Goal: Task Accomplishment & Management: Complete application form

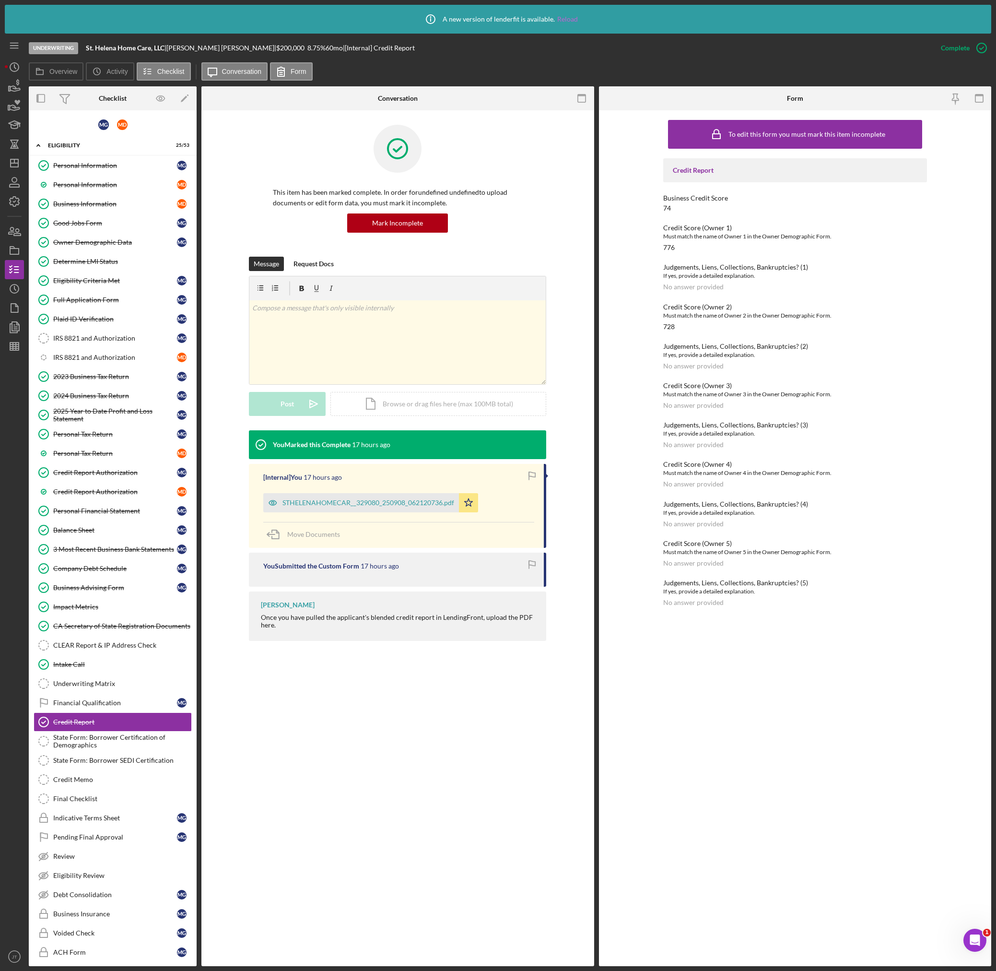
click at [559, 17] on link "Reload" at bounding box center [567, 19] width 21 height 8
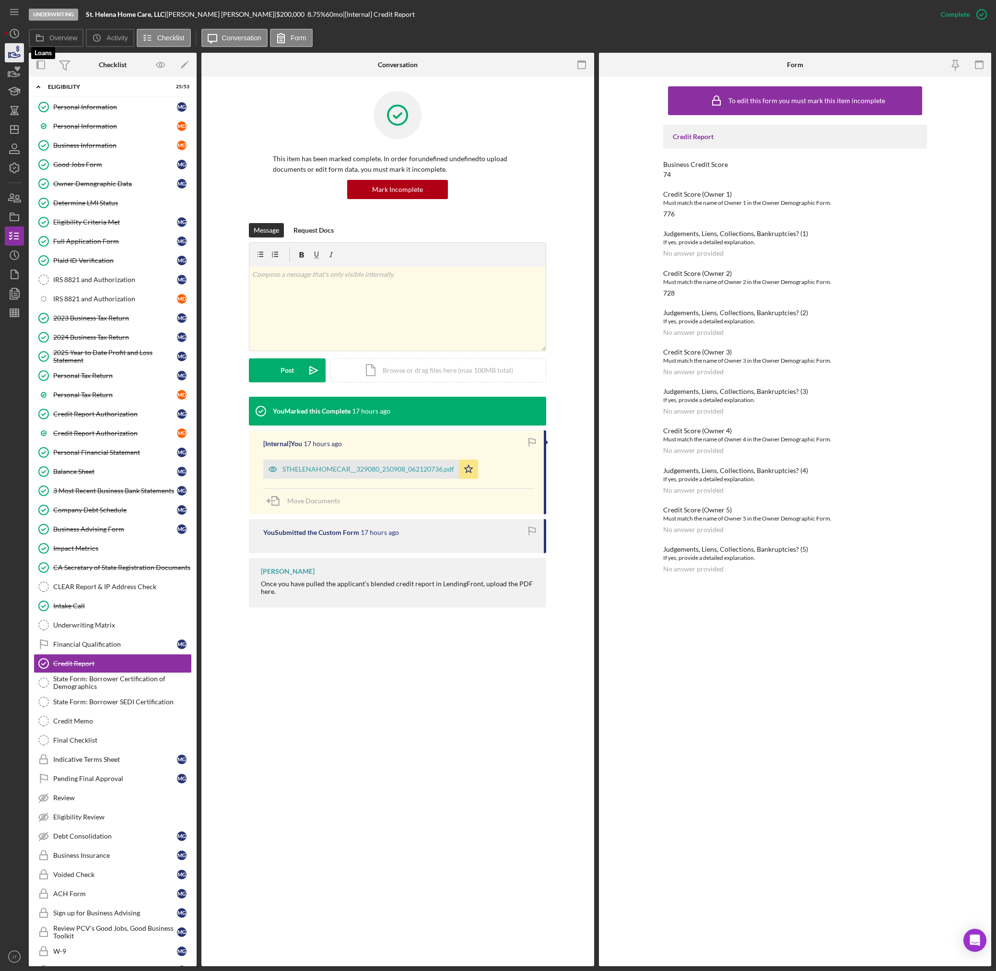
scroll to position [167, 0]
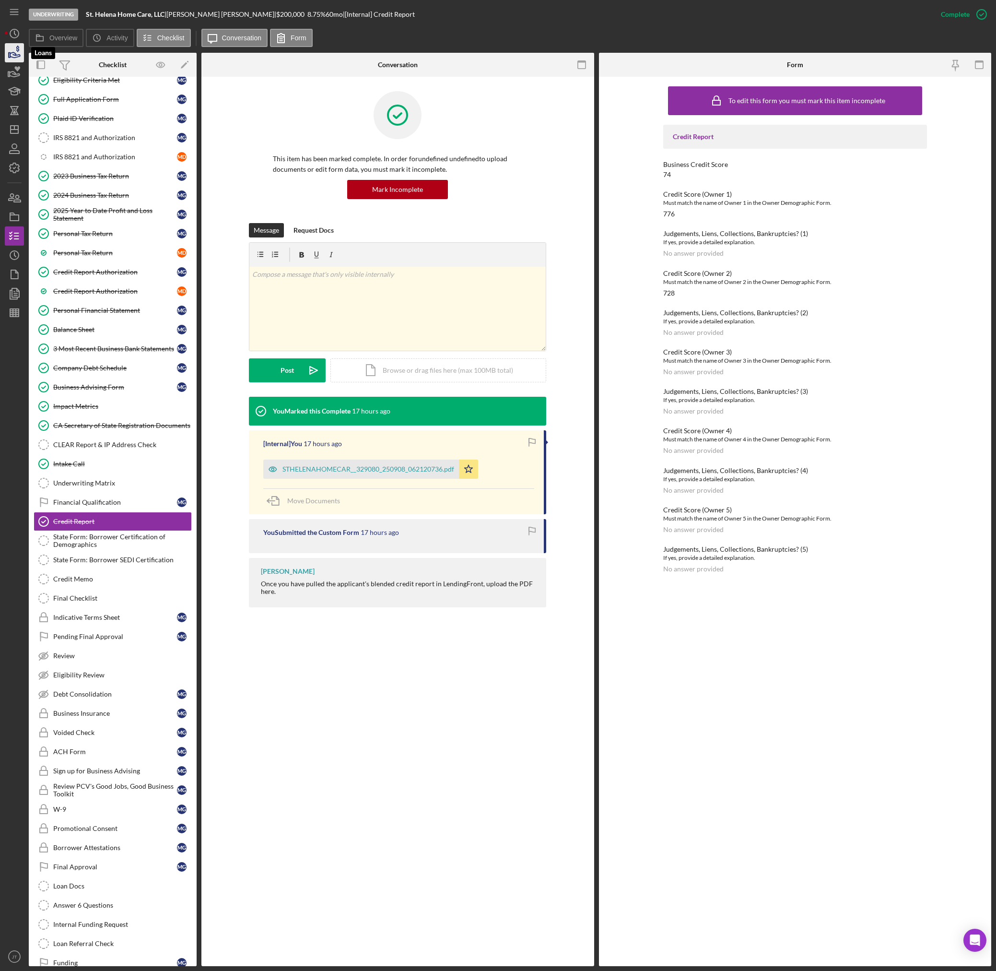
click at [12, 59] on icon "button" at bounding box center [14, 53] width 24 height 24
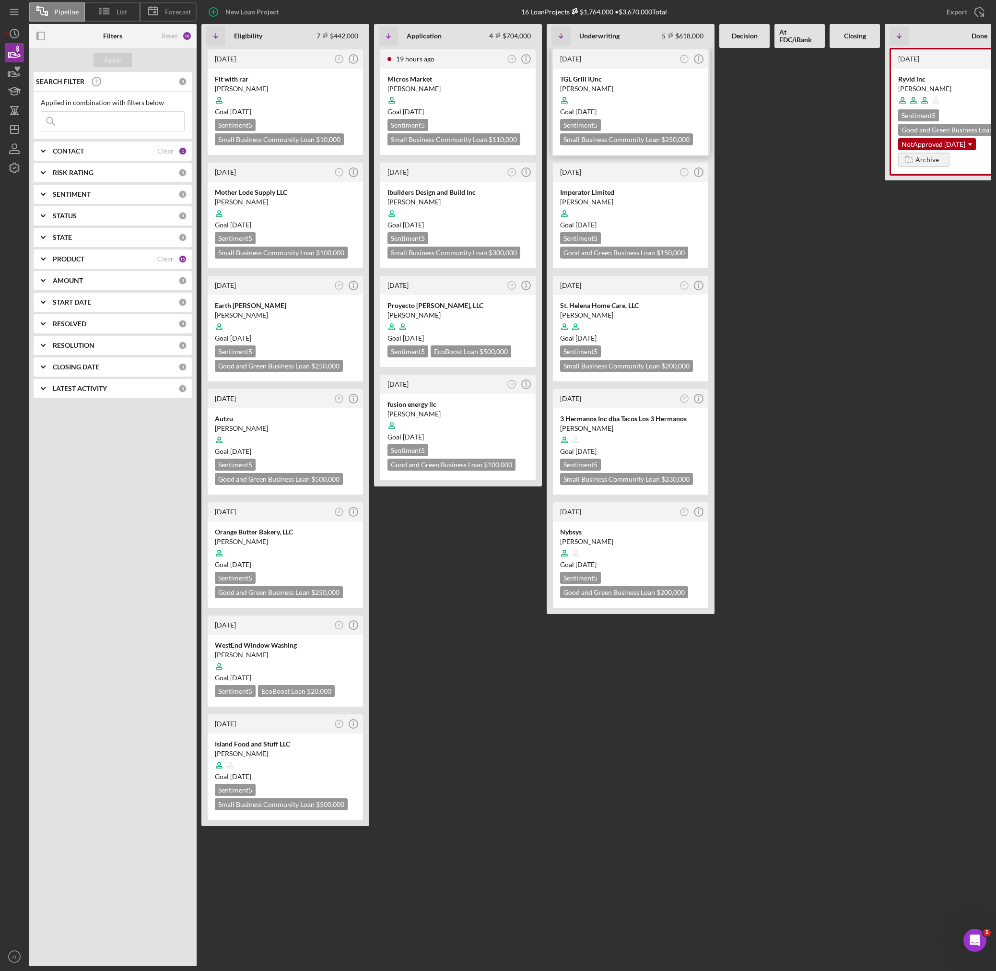
click at [634, 98] on div at bounding box center [630, 100] width 141 height 18
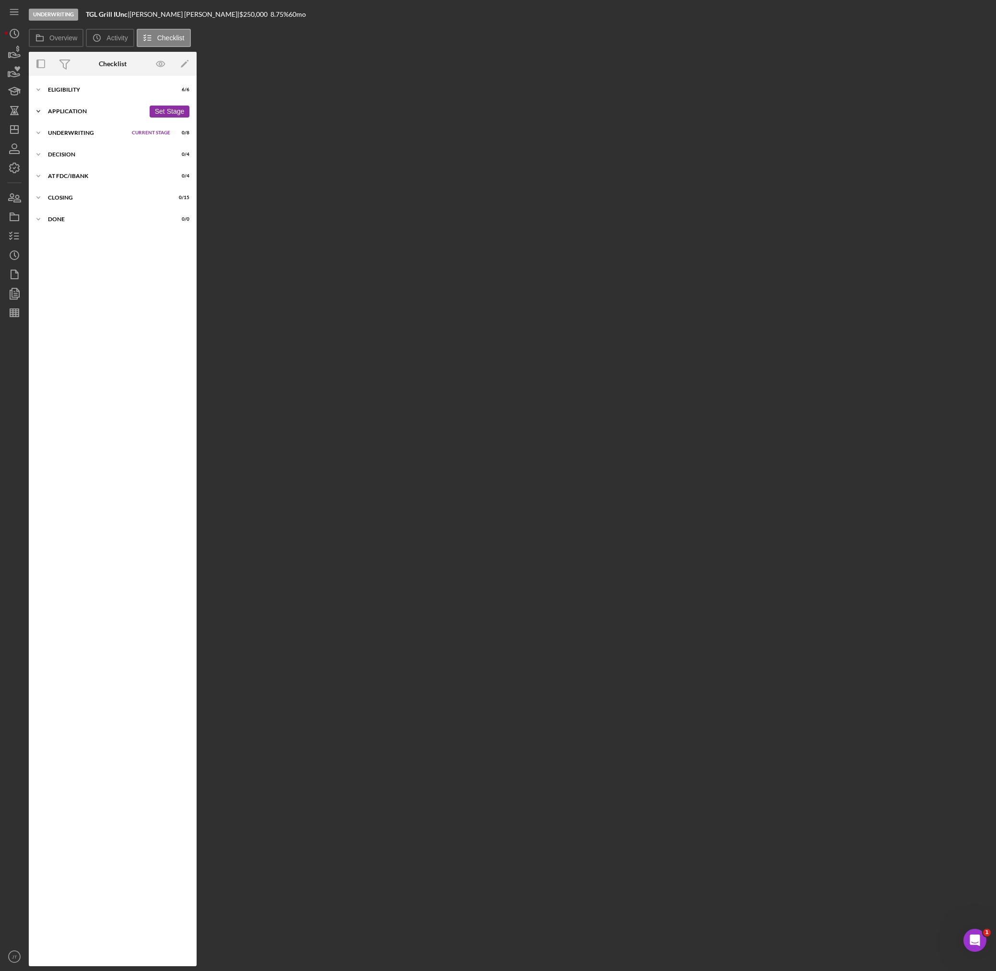
click at [92, 112] on div "Application" at bounding box center [96, 111] width 97 height 6
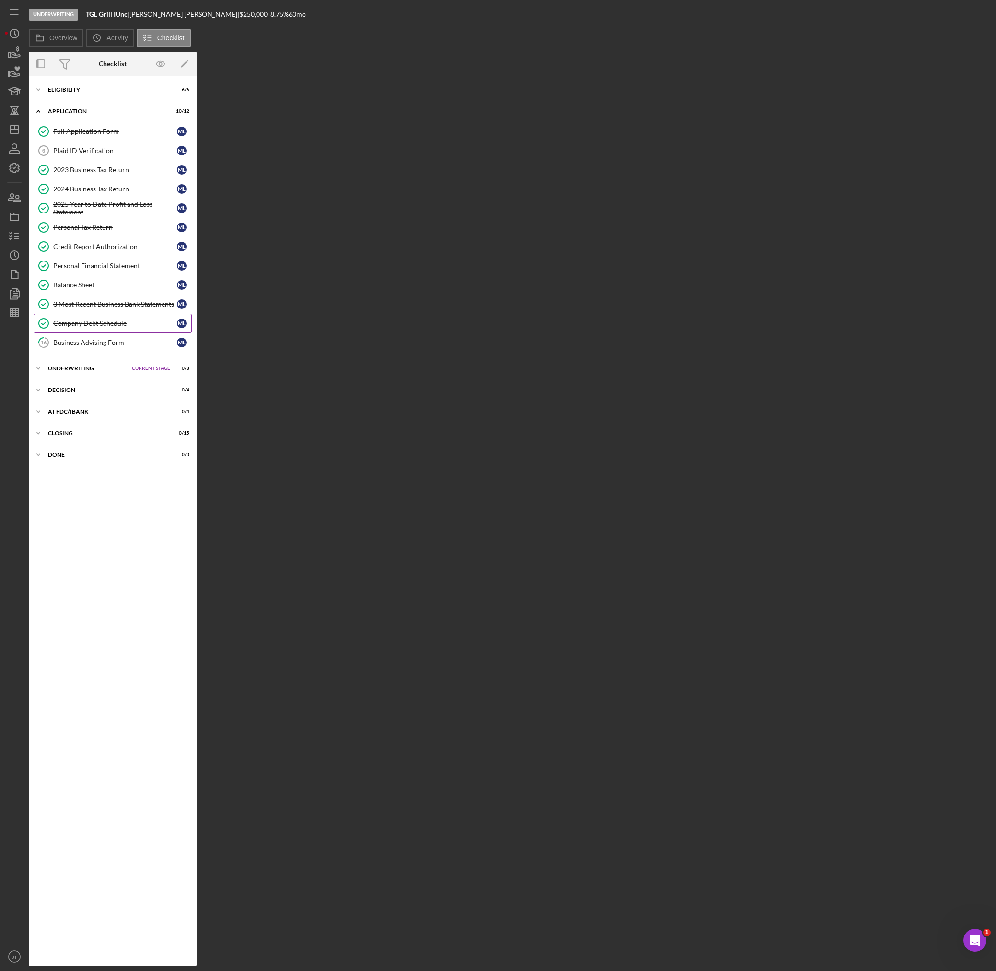
click at [86, 326] on div "Company Debt Schedule" at bounding box center [115, 323] width 124 height 8
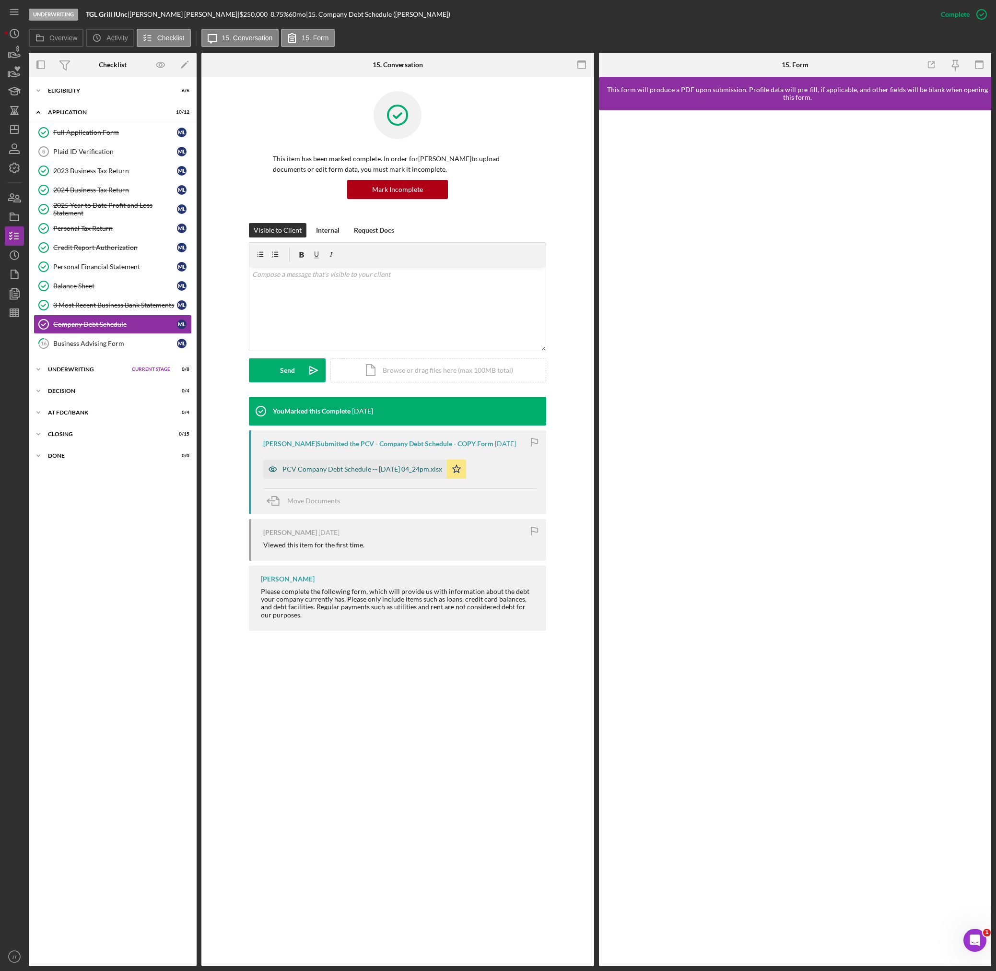
click at [383, 474] on div "PCV Company Debt Schedule -- [DATE] 04_24pm.xlsx" at bounding box center [355, 469] width 184 height 19
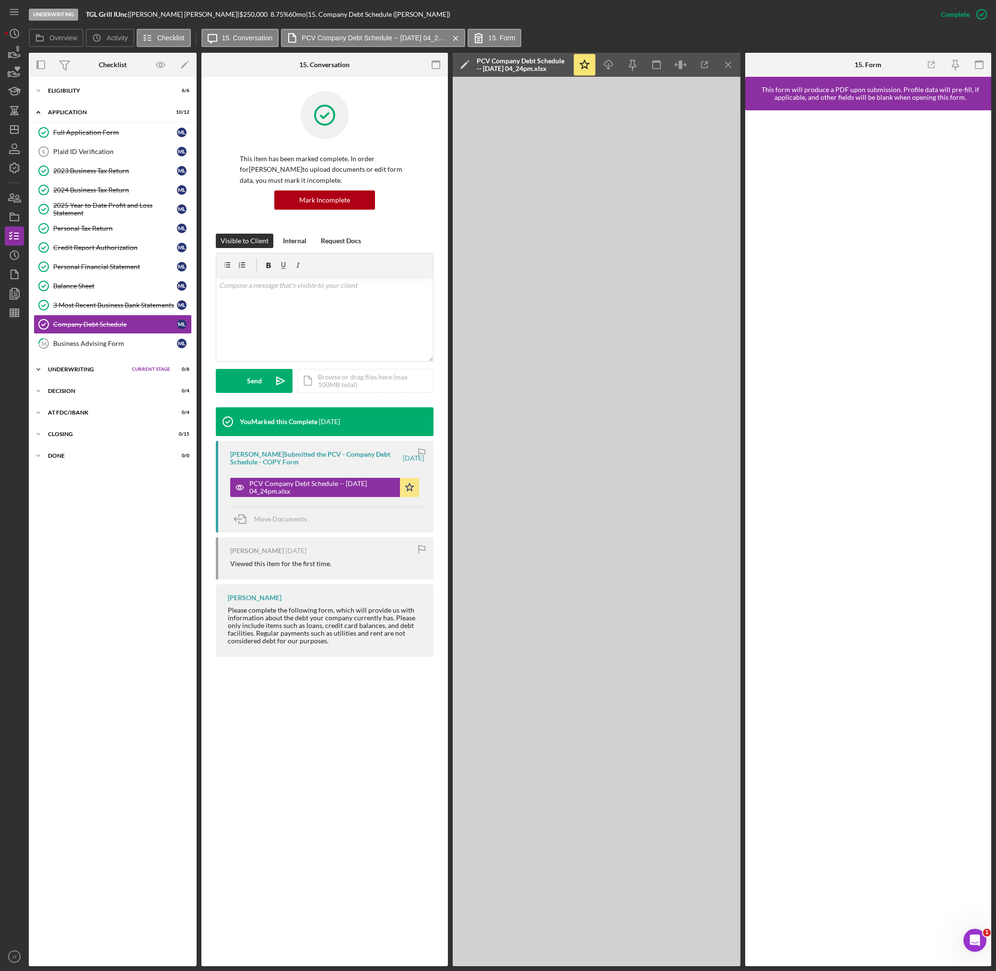
click at [91, 368] on div "Underwriting" at bounding box center [87, 370] width 79 height 6
click at [60, 96] on div "Icon/Expander Eligibility 6 / 6 Set Stage" at bounding box center [113, 90] width 168 height 19
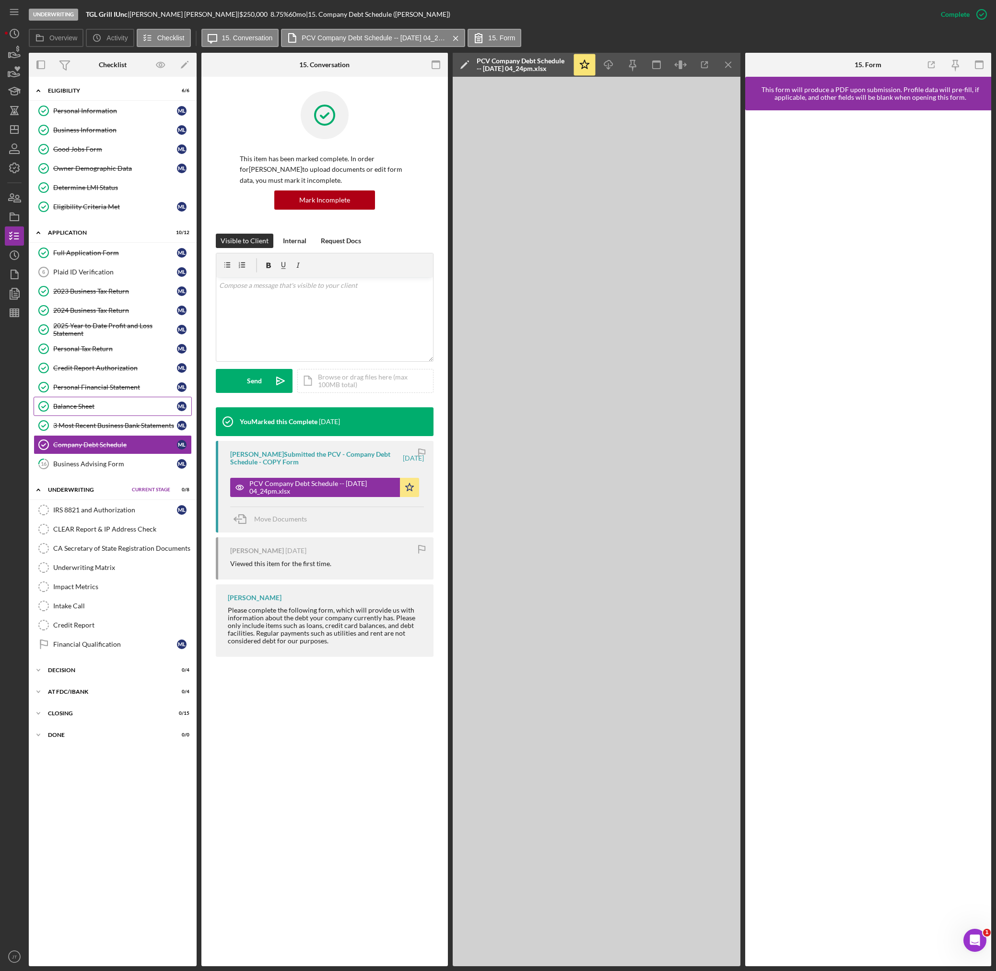
click at [93, 408] on div "Balance Sheet" at bounding box center [115, 406] width 124 height 8
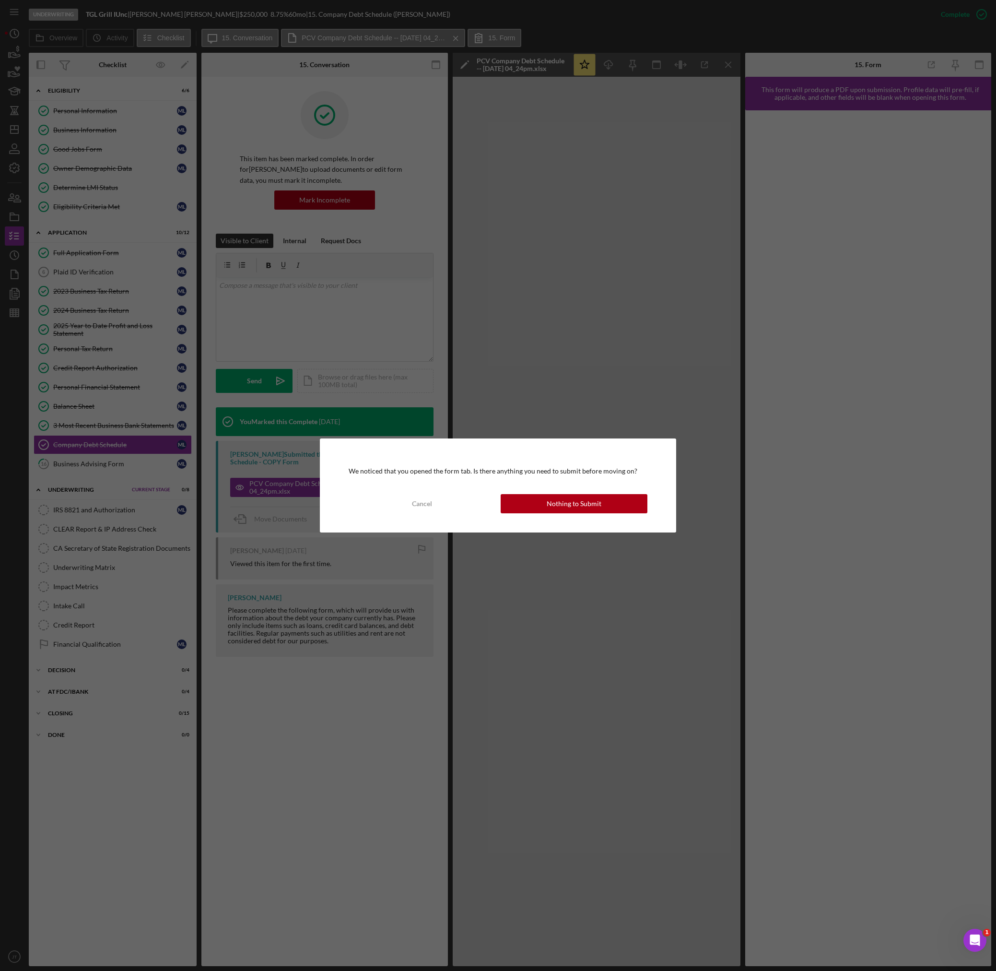
click at [564, 506] on div "Nothing to Submit" at bounding box center [574, 503] width 55 height 19
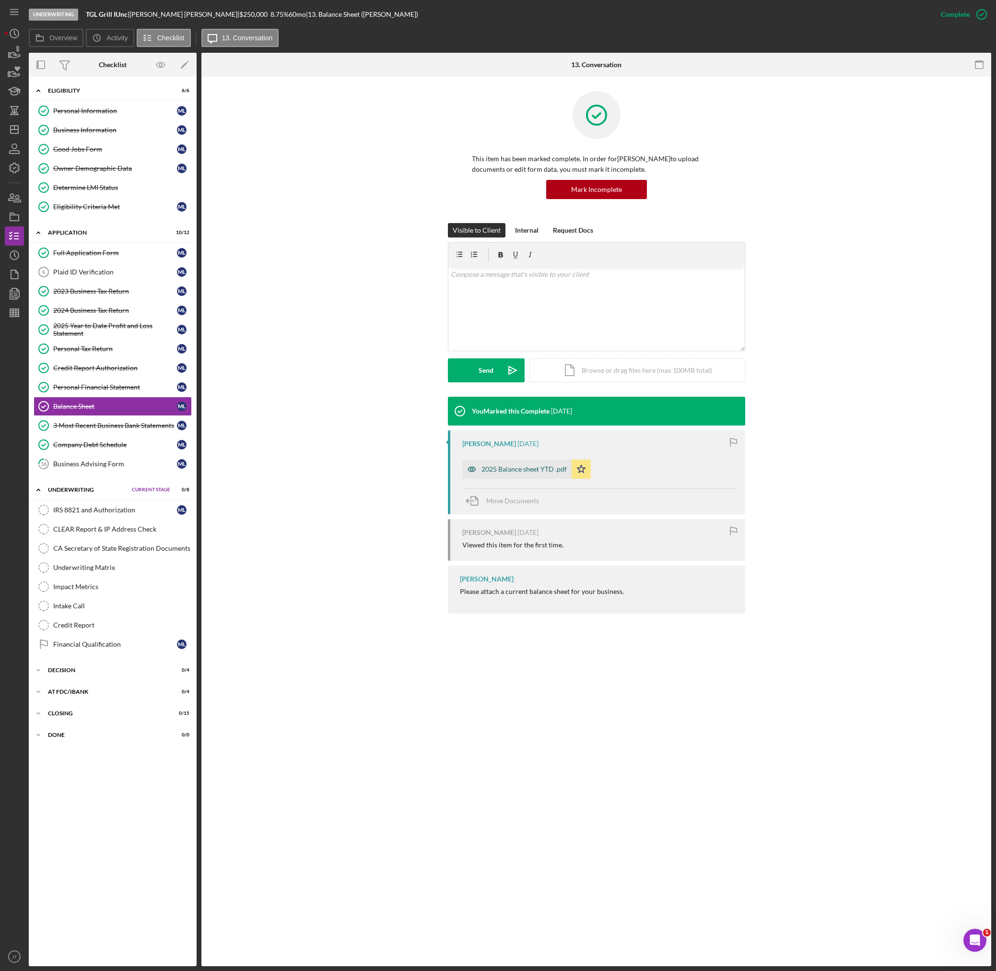
click at [522, 476] on div "2025 Balance sheet YTD .pdf" at bounding box center [516, 469] width 109 height 19
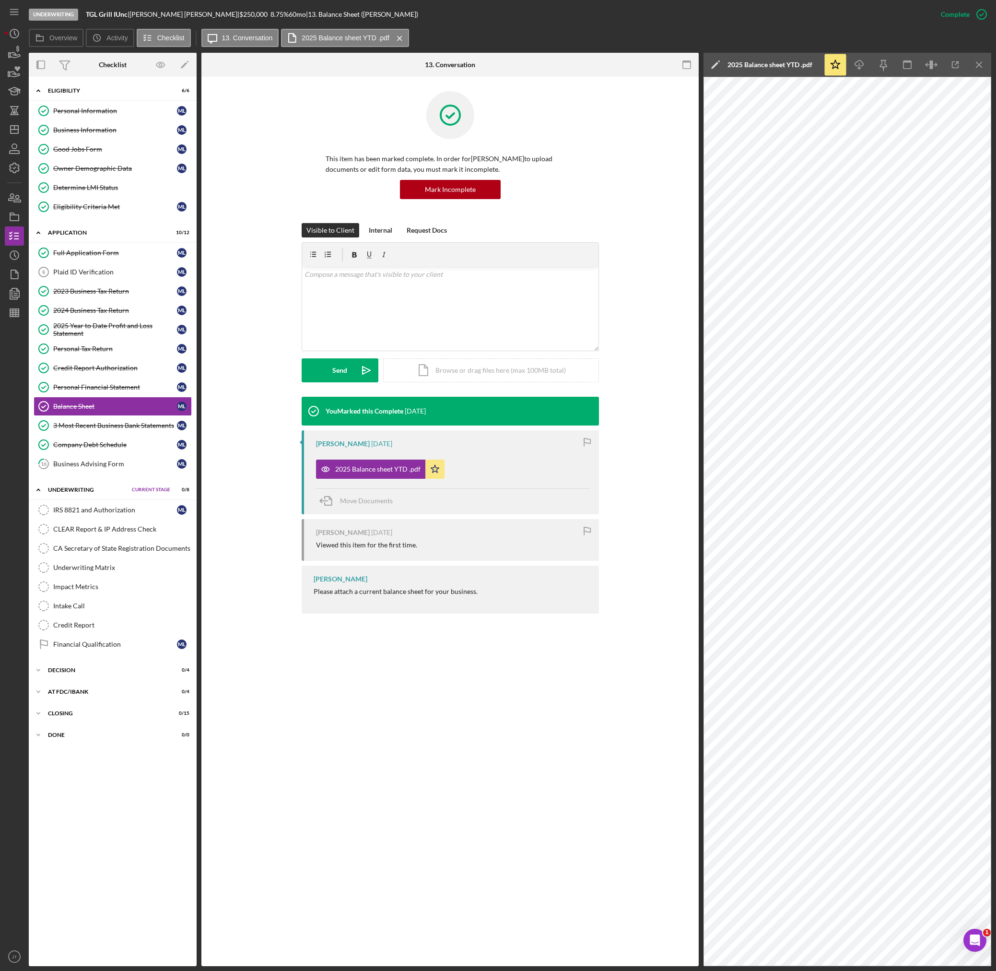
click at [858, 26] on div "Underwriting TGL Grill IUnc | [PERSON_NAME] | $250,000 $150,000 8.75 % 60 mo | …" at bounding box center [480, 14] width 903 height 29
click at [816, 30] on div "Overview Icon/History Activity Checklist Icon/Message 13. Conversation 2025 Bal…" at bounding box center [510, 38] width 963 height 19
click at [622, 203] on div "This item has been marked complete. In order for [PERSON_NAME] to upload docume…" at bounding box center [450, 157] width 469 height 132
click at [777, 20] on div "Underwriting TGL Grill IUnc | [PERSON_NAME] | $250,000 $150,000 8.75 % 60 mo | …" at bounding box center [480, 14] width 903 height 29
click at [102, 129] on div "Business Information" at bounding box center [115, 130] width 124 height 8
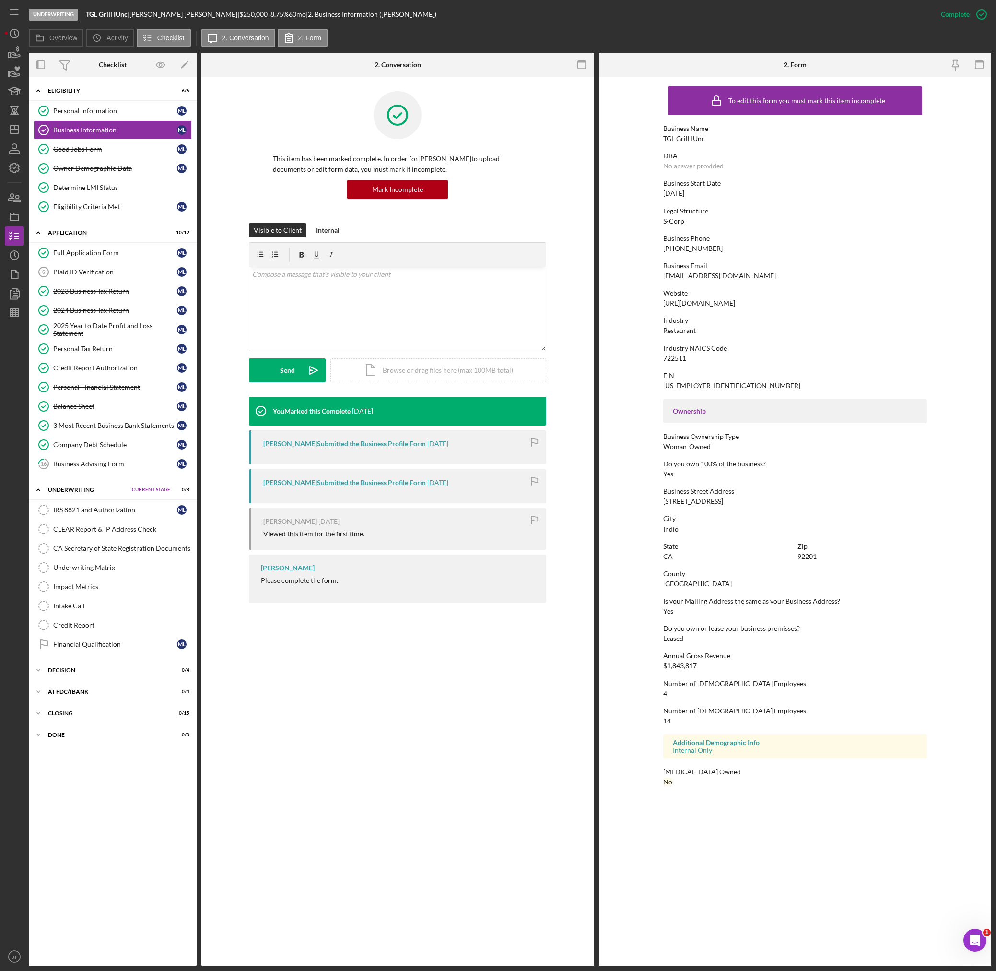
click at [735, 304] on div "[URL][DOMAIN_NAME]" at bounding box center [699, 303] width 72 height 8
click at [767, 302] on div "Website [URL][DOMAIN_NAME]" at bounding box center [795, 298] width 264 height 18
drag, startPoint x: 766, startPoint y: 301, endPoint x: 664, endPoint y: 306, distance: 101.3
click at [664, 306] on div "Website [URL][DOMAIN_NAME]" at bounding box center [795, 298] width 264 height 18
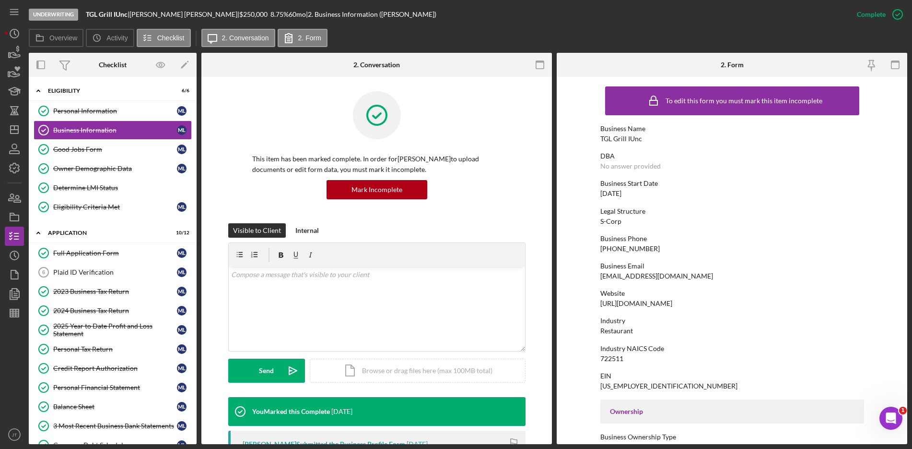
click at [430, 32] on div "Overview Icon/History Activity Checklist Icon/Message 2. Conversation 2. Form" at bounding box center [468, 38] width 879 height 19
click at [252, 100] on div at bounding box center [376, 122] width 249 height 62
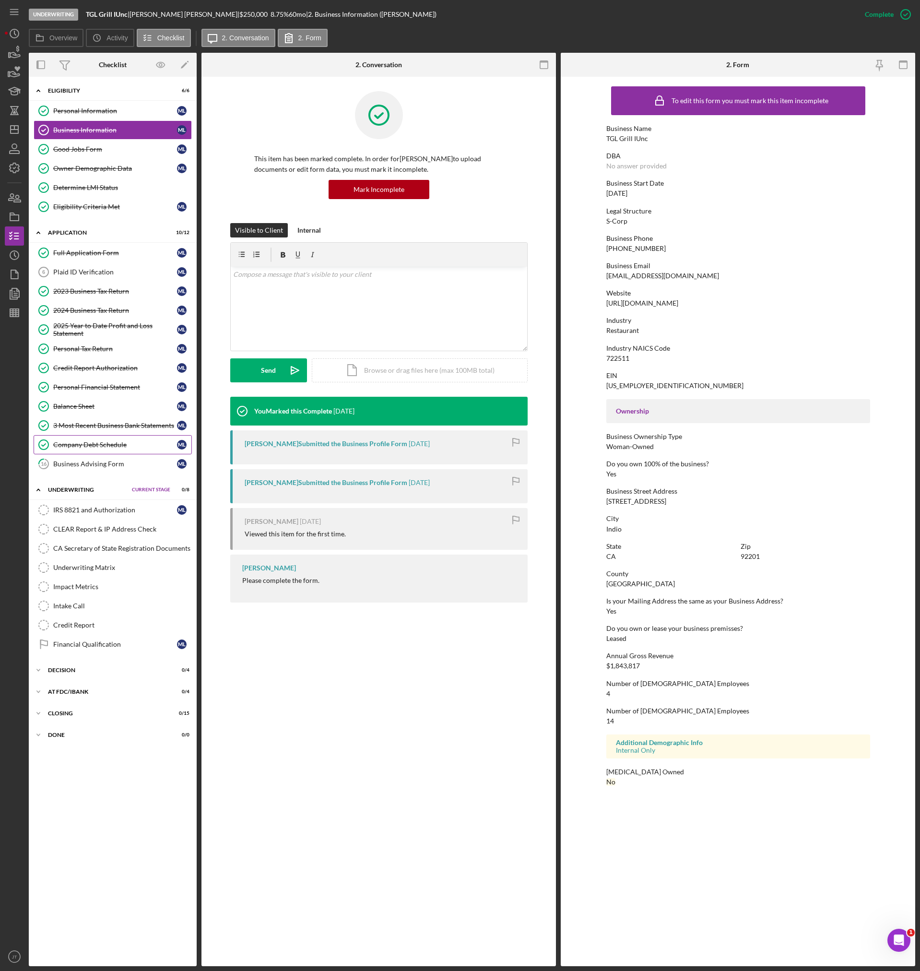
click at [87, 441] on div "Company Debt Schedule" at bounding box center [115, 445] width 124 height 8
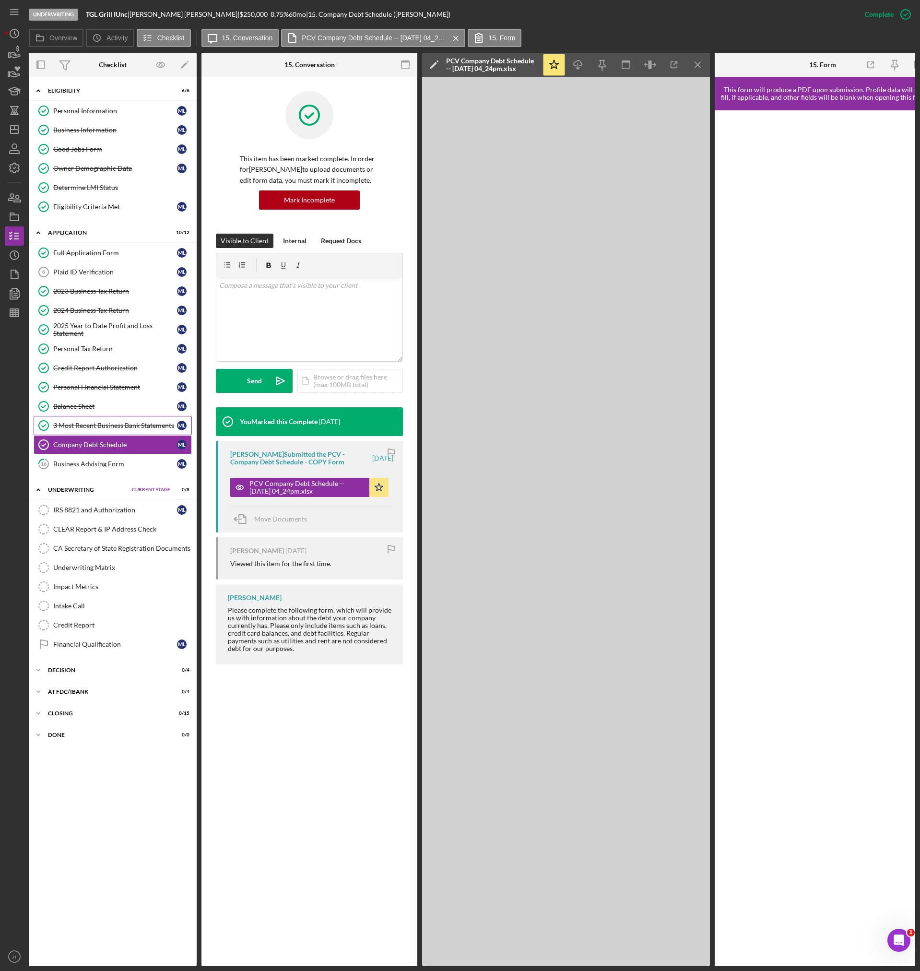
click at [107, 424] on div "3 Most Recent Business Bank Statements" at bounding box center [115, 426] width 124 height 8
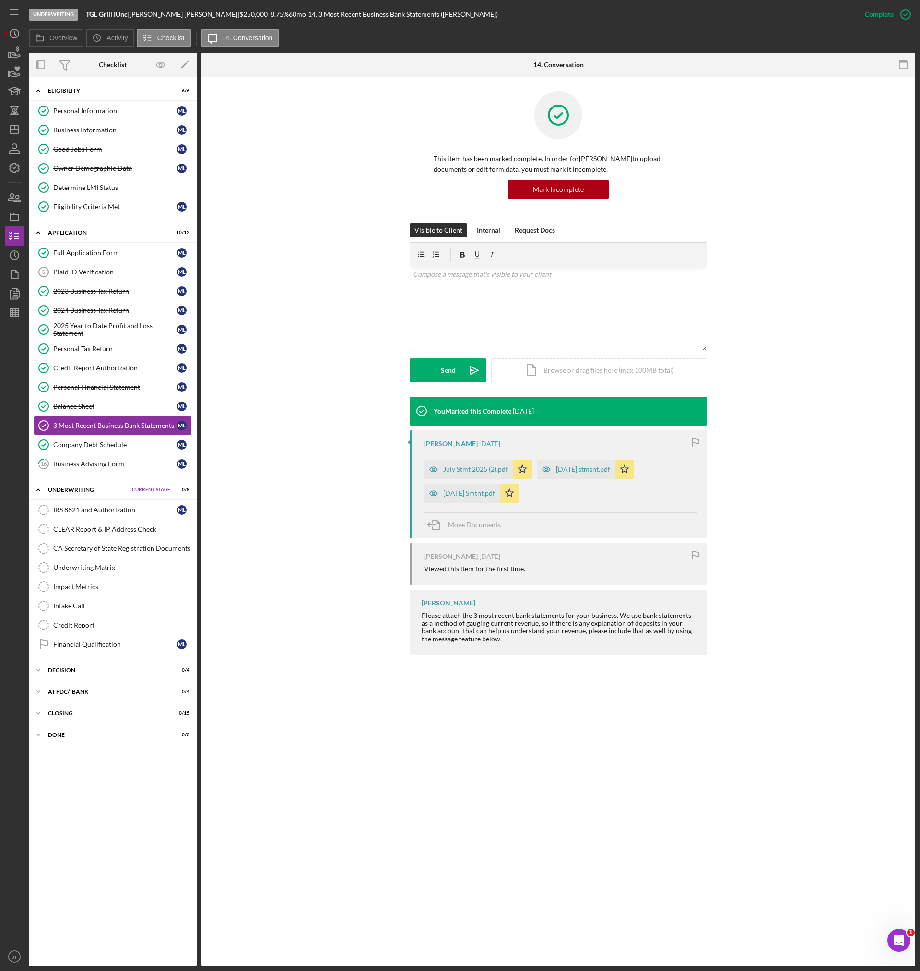
click at [591, 470] on div "[DATE] stmsnt.pdf" at bounding box center [583, 469] width 54 height 8
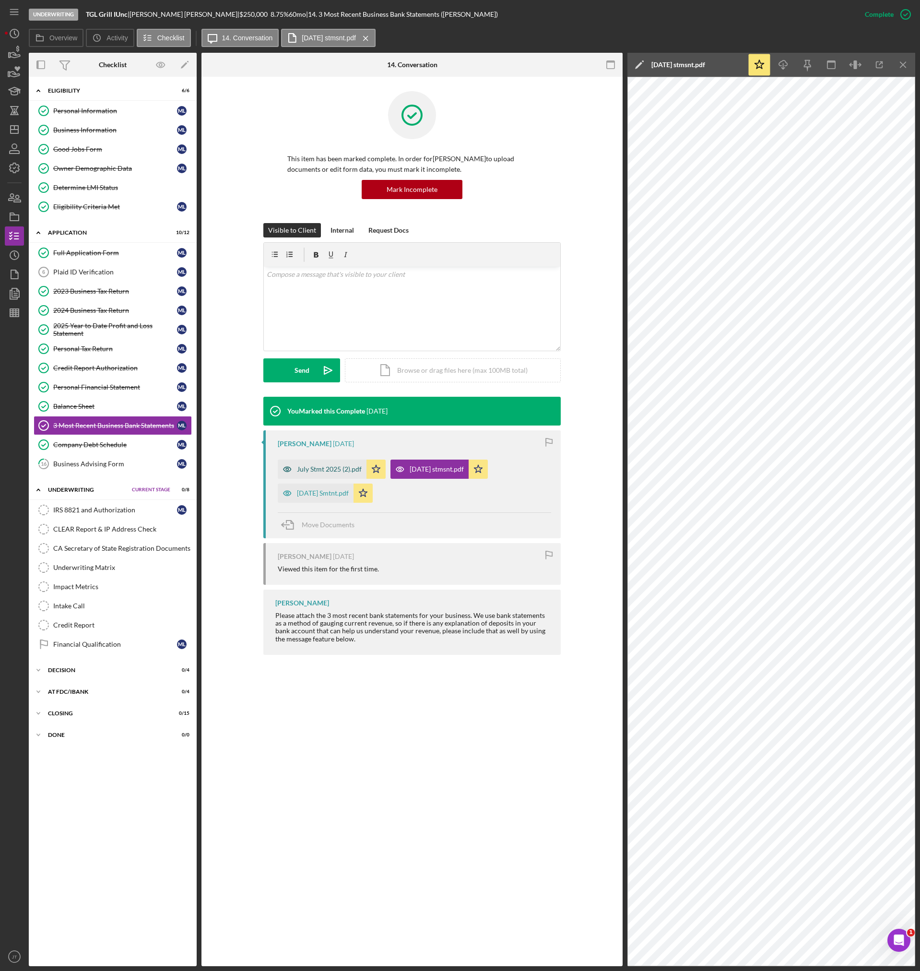
click at [330, 475] on div "July Stmt 2025 (2).pdf" at bounding box center [322, 469] width 89 height 19
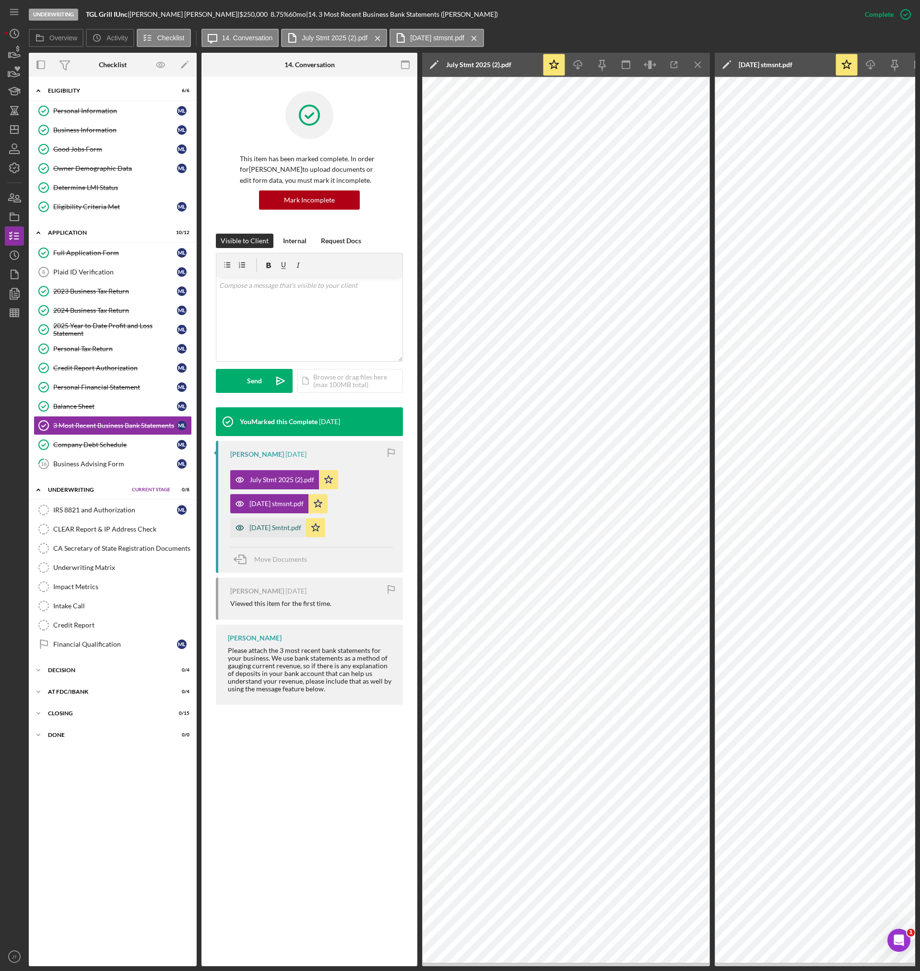
click at [276, 527] on div "[DATE] Smtnt.pdf" at bounding box center [275, 528] width 52 height 8
click at [82, 128] on div "Business Information" at bounding box center [115, 130] width 124 height 8
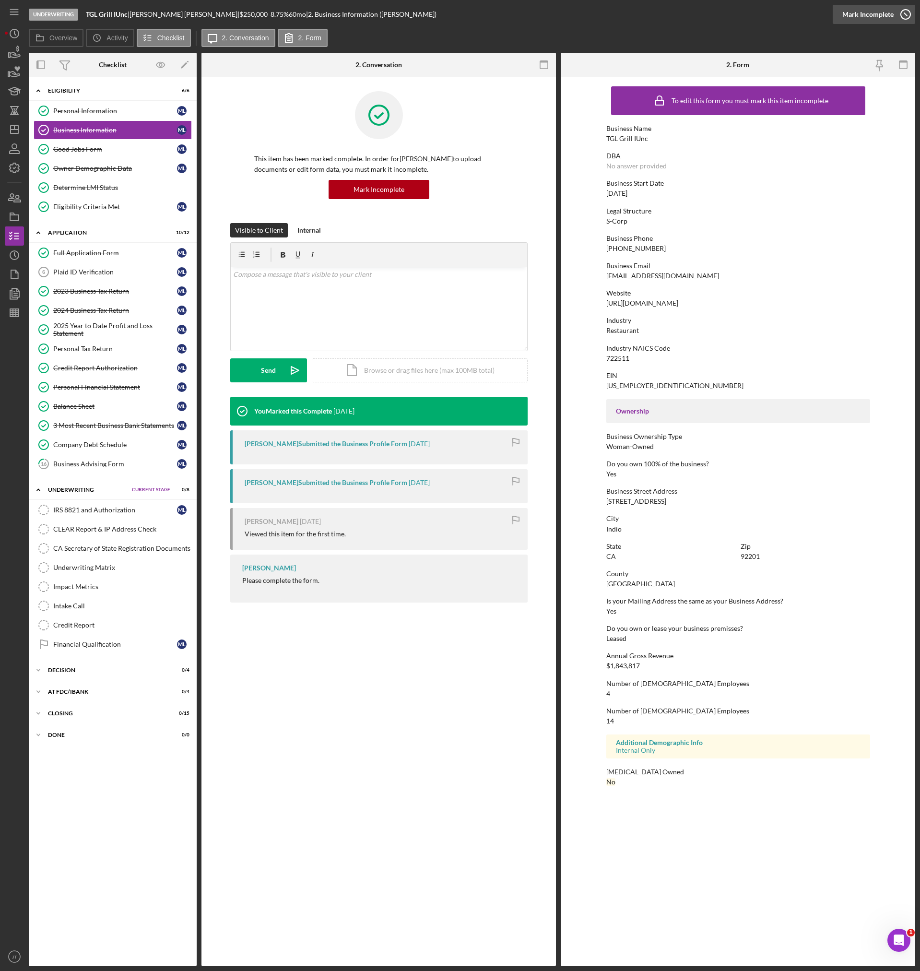
click at [881, 14] on div "Mark Incomplete" at bounding box center [867, 14] width 51 height 19
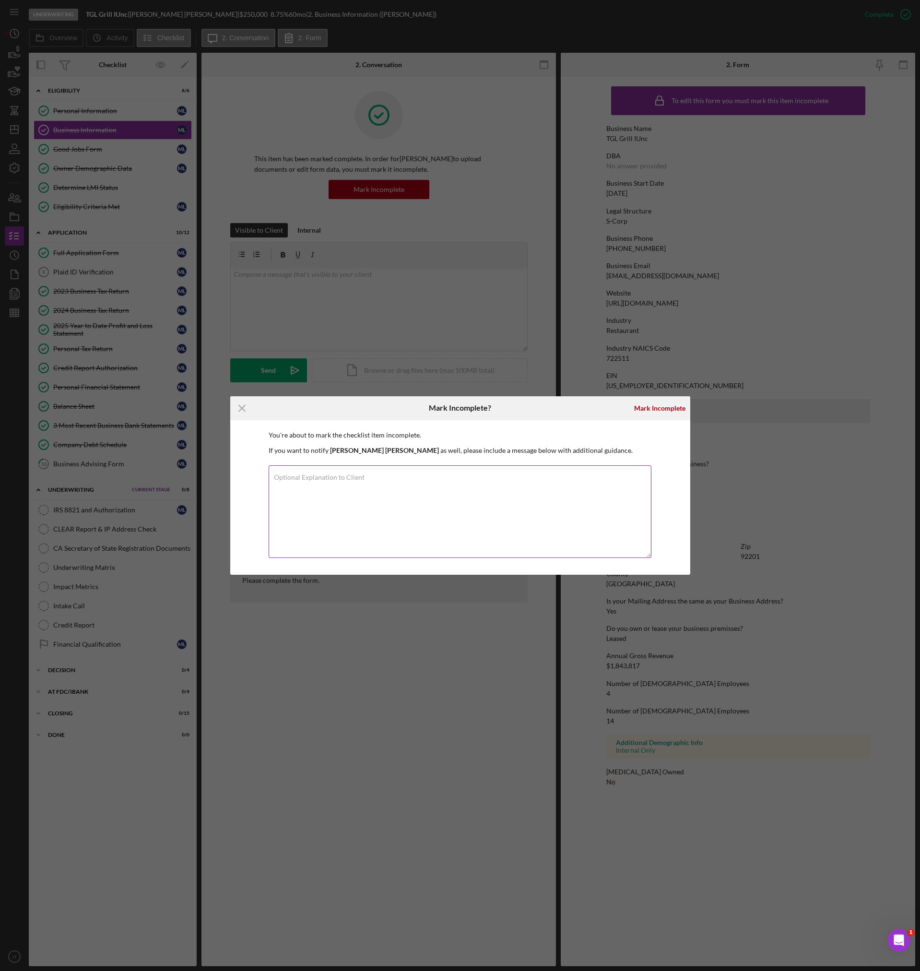
click at [327, 518] on textarea "Optional Explanation to Client" at bounding box center [460, 511] width 383 height 93
type textarea "C"
click at [244, 415] on icon "Icon/Menu Close" at bounding box center [242, 408] width 24 height 24
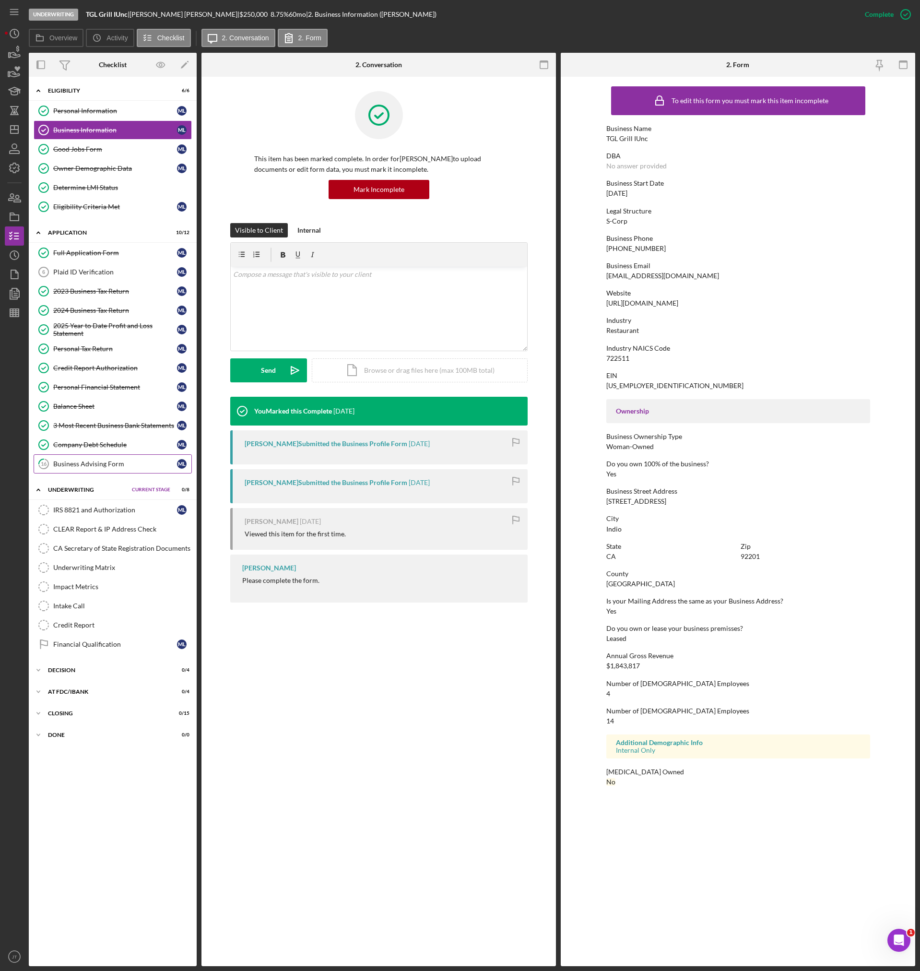
click at [108, 465] on div "Business Advising Form" at bounding box center [115, 464] width 124 height 8
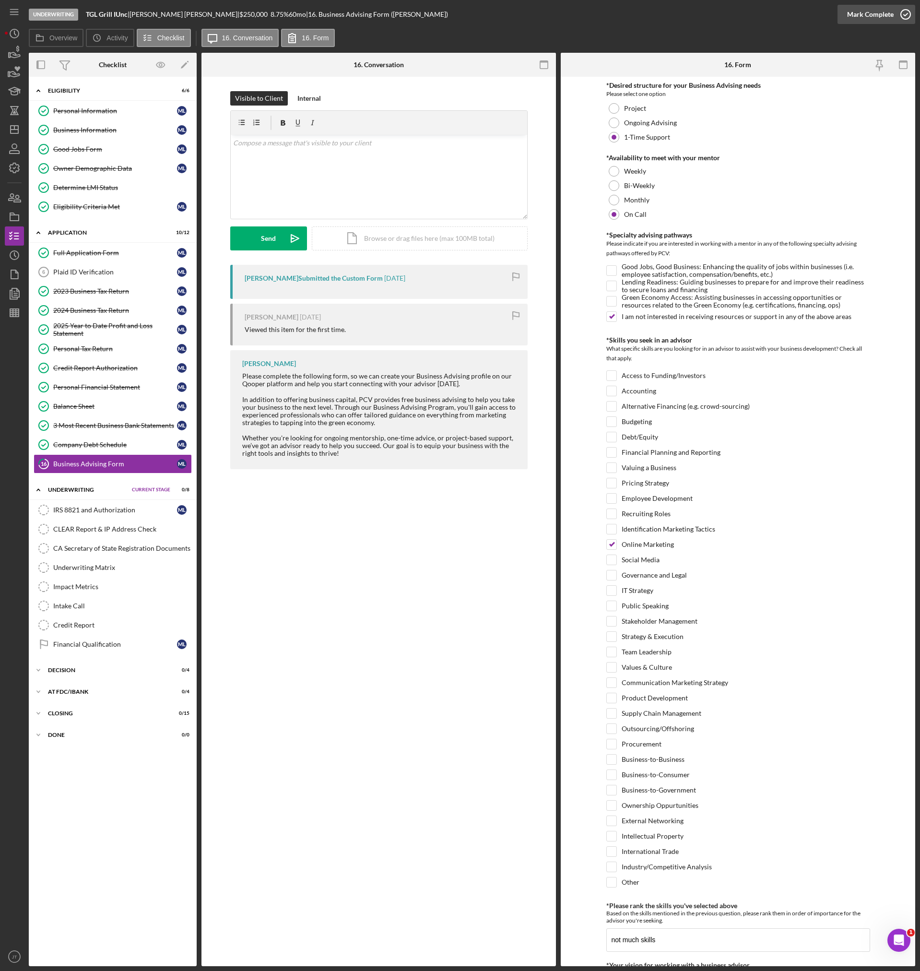
click at [891, 18] on div "Mark Complete" at bounding box center [870, 14] width 47 height 19
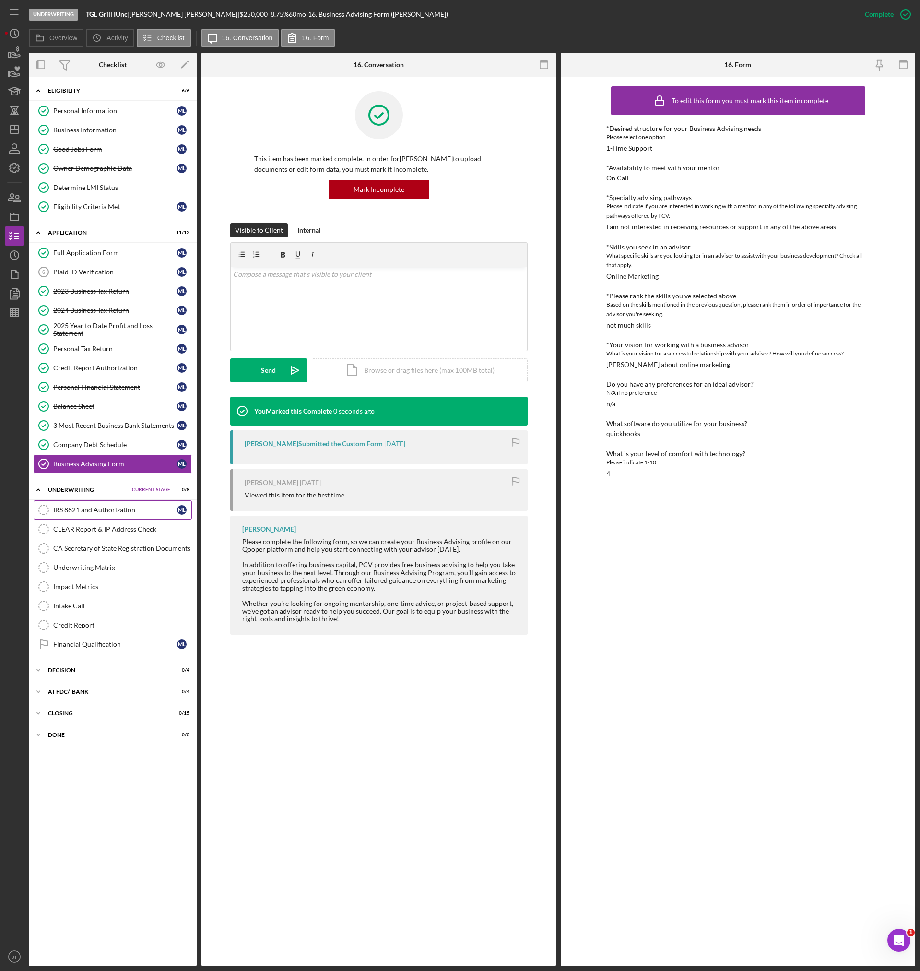
click at [94, 515] on link "IRS 8821 and Authorization IRS 8821 and Authorization M L" at bounding box center [113, 509] width 158 height 19
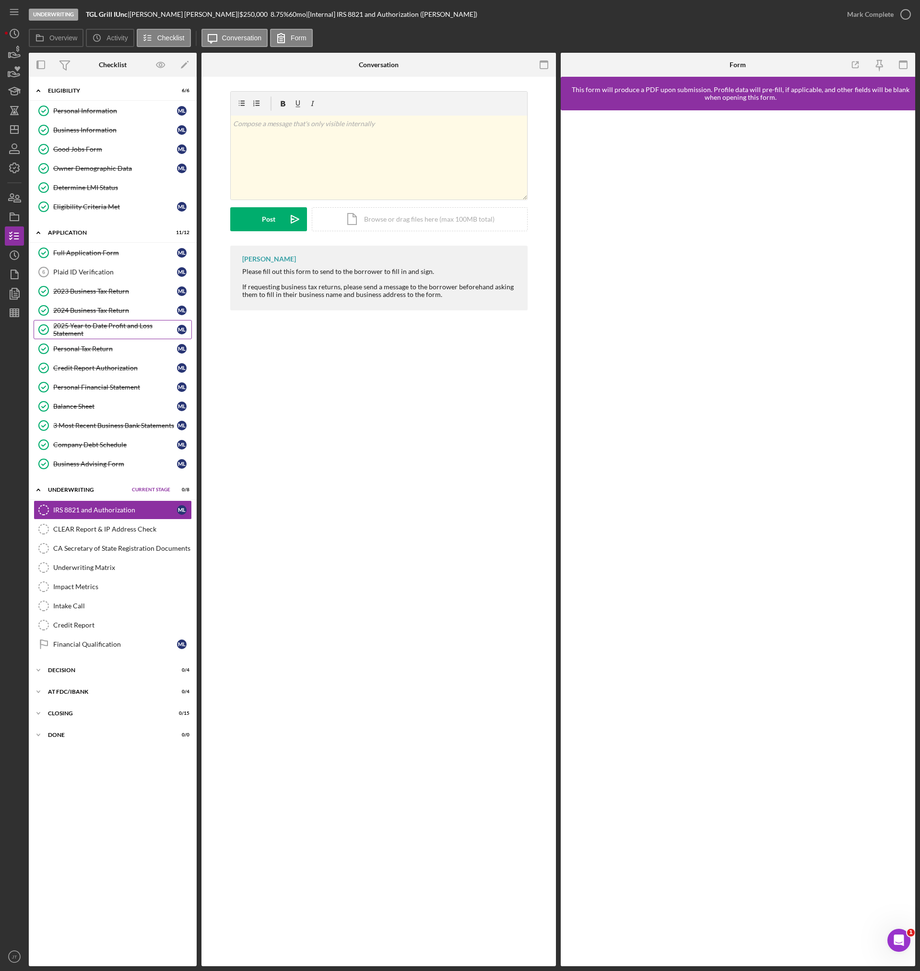
click at [97, 327] on div "2025 Year to Date Profit and Loss Statement" at bounding box center [115, 329] width 124 height 15
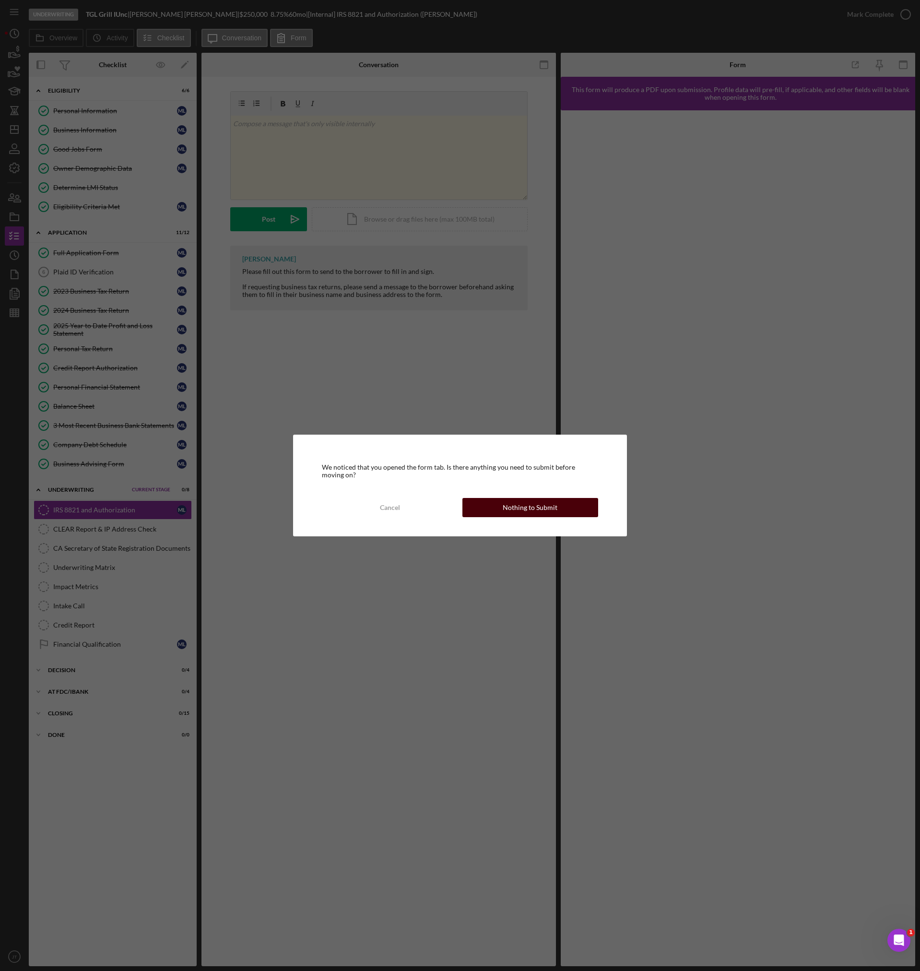
click at [545, 513] on div "Nothing to Submit" at bounding box center [530, 507] width 55 height 19
